Goal: Browse casually: Explore the website without a specific task or goal

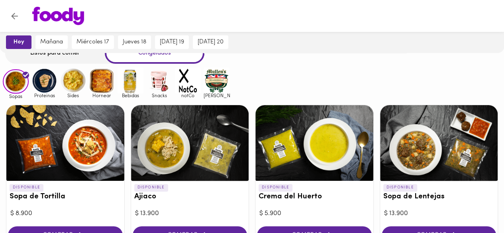
scroll to position [45, 0]
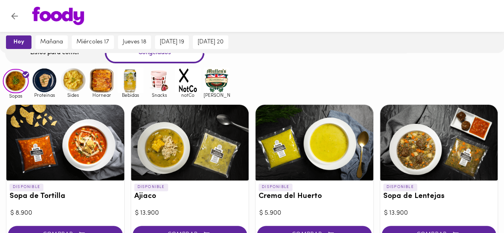
click at [53, 71] on img at bounding box center [45, 80] width 26 height 26
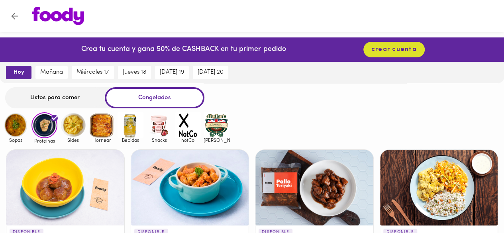
click at [19, 126] on img at bounding box center [16, 125] width 26 height 26
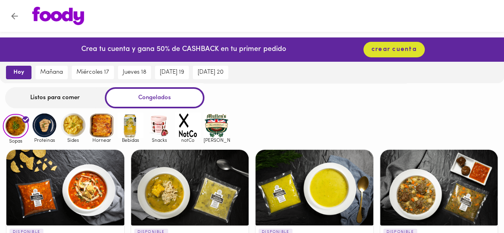
click at [198, 132] on img at bounding box center [188, 125] width 26 height 26
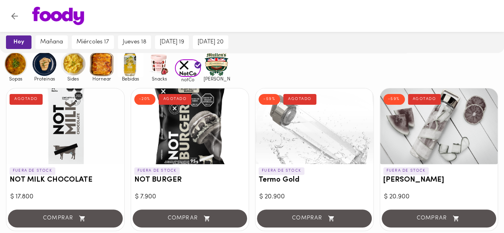
scroll to position [62, 0]
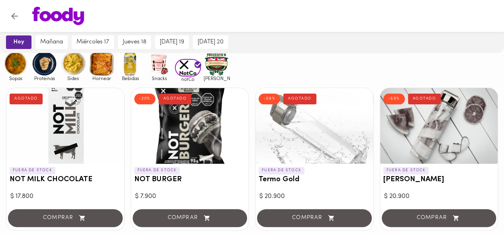
click at [218, 71] on img at bounding box center [217, 64] width 26 height 26
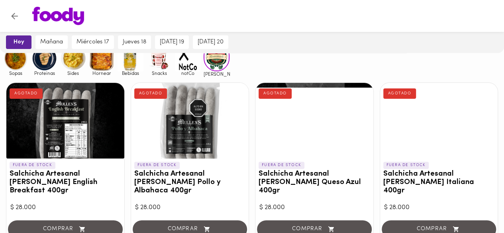
scroll to position [63, 0]
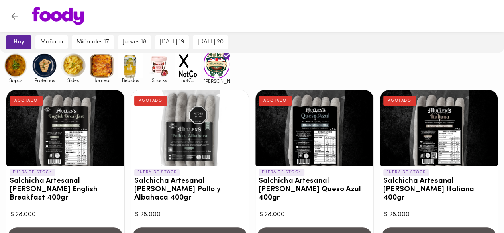
click at [102, 74] on img at bounding box center [102, 66] width 26 height 26
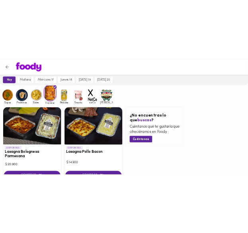
scroll to position [62, 0]
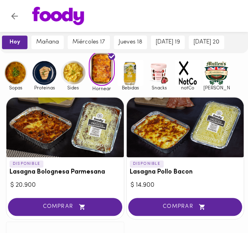
click at [14, 68] on img at bounding box center [16, 73] width 26 height 26
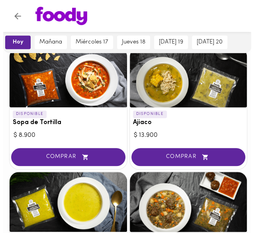
scroll to position [102, 0]
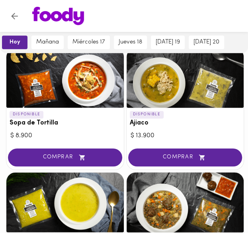
click at [195, 105] on div at bounding box center [186, 78] width 118 height 60
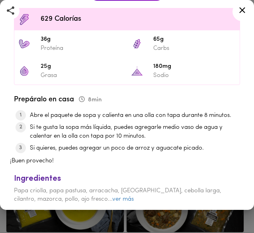
scroll to position [262, 0]
click at [112, 196] on link "ver más" at bounding box center [123, 199] width 22 height 6
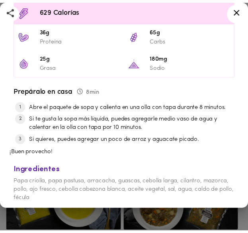
scroll to position [0, 0]
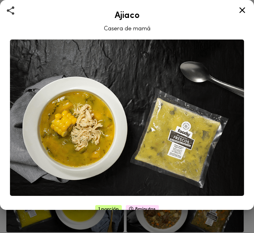
click at [244, 8] on icon at bounding box center [243, 10] width 6 height 6
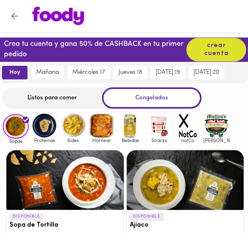
click at [45, 126] on img at bounding box center [45, 125] width 26 height 26
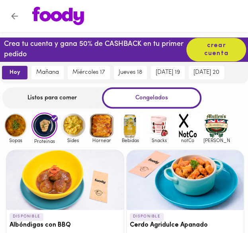
click at [93, 167] on div at bounding box center [65, 180] width 118 height 60
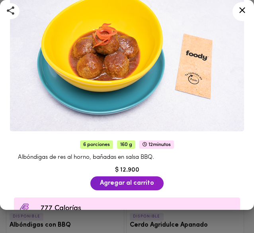
scroll to position [64, 0]
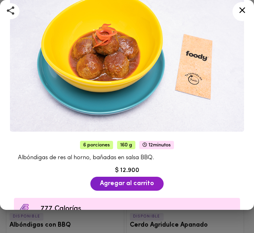
click at [241, 10] on icon at bounding box center [243, 10] width 10 height 10
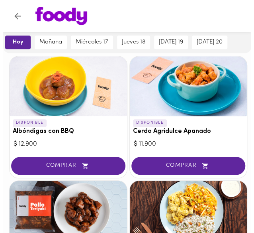
scroll to position [96, 0]
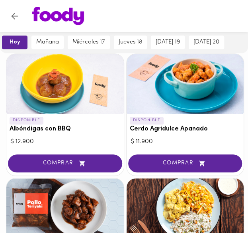
click at [181, 88] on div at bounding box center [186, 84] width 118 height 60
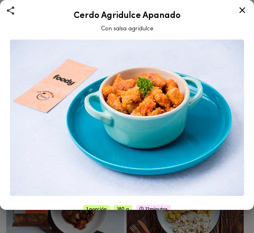
click at [243, 14] on icon at bounding box center [243, 10] width 10 height 10
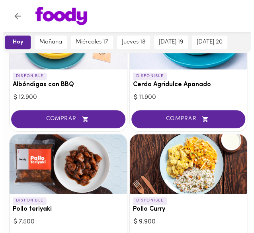
scroll to position [209, 0]
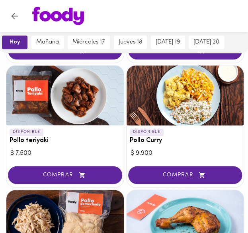
click at [82, 104] on div at bounding box center [65, 95] width 118 height 60
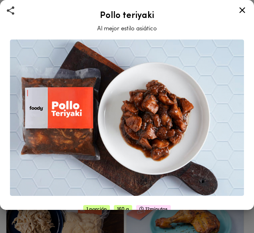
click at [244, 9] on icon at bounding box center [243, 10] width 6 height 6
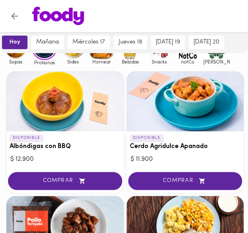
scroll to position [78, 0]
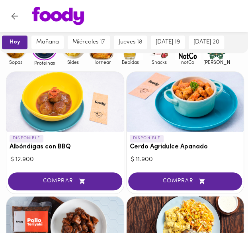
click at [98, 90] on div at bounding box center [65, 102] width 118 height 60
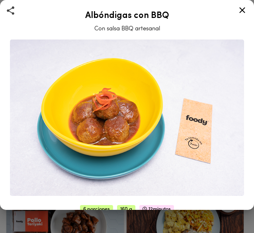
click at [244, 8] on icon at bounding box center [243, 10] width 10 height 10
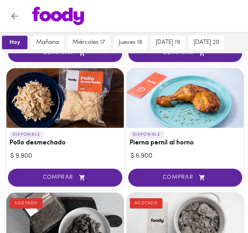
scroll to position [335, 0]
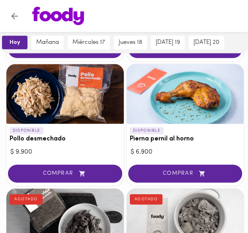
click at [90, 69] on div at bounding box center [65, 94] width 118 height 60
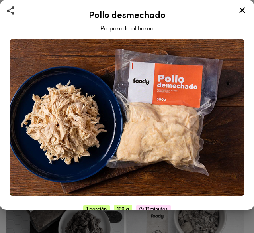
click at [243, 13] on icon at bounding box center [243, 10] width 10 height 10
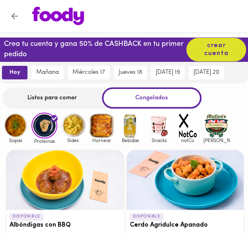
click at [74, 121] on img at bounding box center [73, 125] width 26 height 26
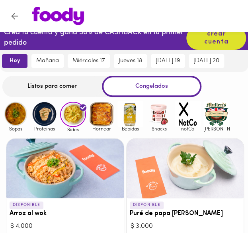
scroll to position [7, 0]
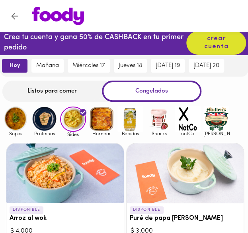
click at [107, 118] on img at bounding box center [102, 119] width 26 height 26
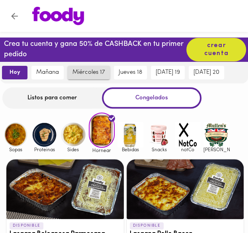
click at [81, 66] on button "miércoles 17" at bounding box center [89, 73] width 42 height 14
